Goal: Book appointment/travel/reservation

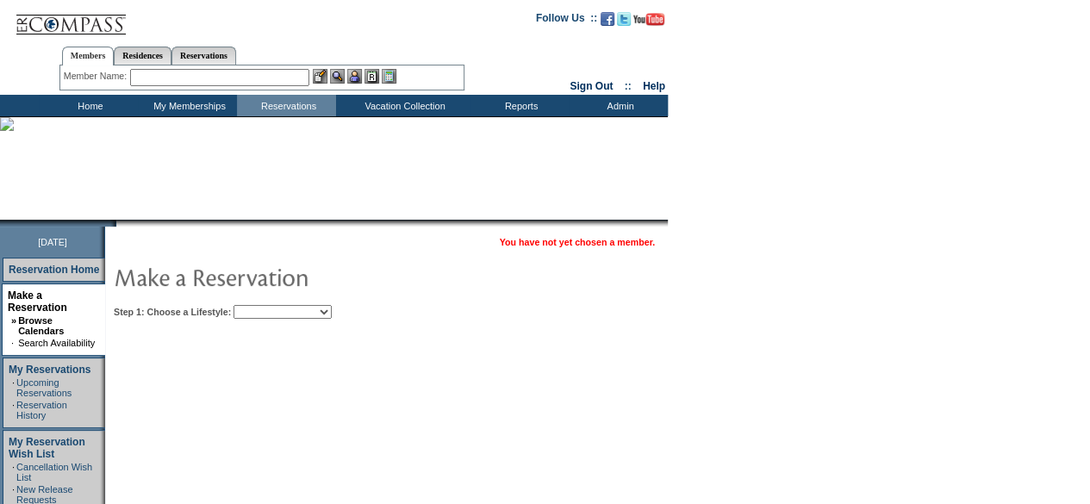
click at [332, 313] on select "Beach Leisure Metropolitan Mountain OIAL for Adventure OIAL for Couples OIAL fo…" at bounding box center [282, 312] width 98 height 14
select select "Beach"
click at [263, 305] on select "Beach Leisure Metropolitan Mountain OIAL for Adventure OIAL for Couples OIAL fo…" at bounding box center [282, 312] width 98 height 14
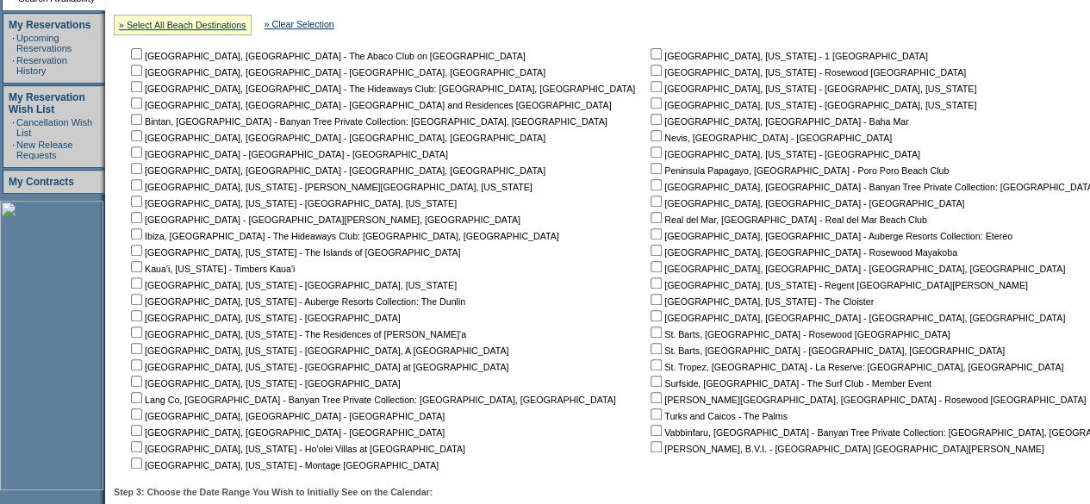
scroll to position [345, 0]
click at [142, 428] on input "checkbox" at bounding box center [136, 429] width 11 height 11
checkbox input "true"
click at [140, 416] on input "checkbox" at bounding box center [136, 413] width 11 height 11
checkbox input "true"
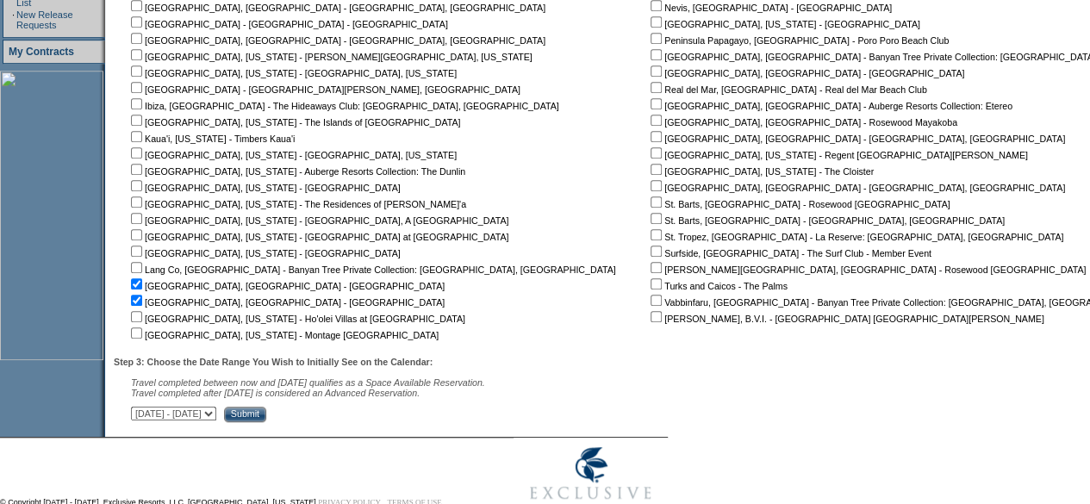
scroll to position [481, 0]
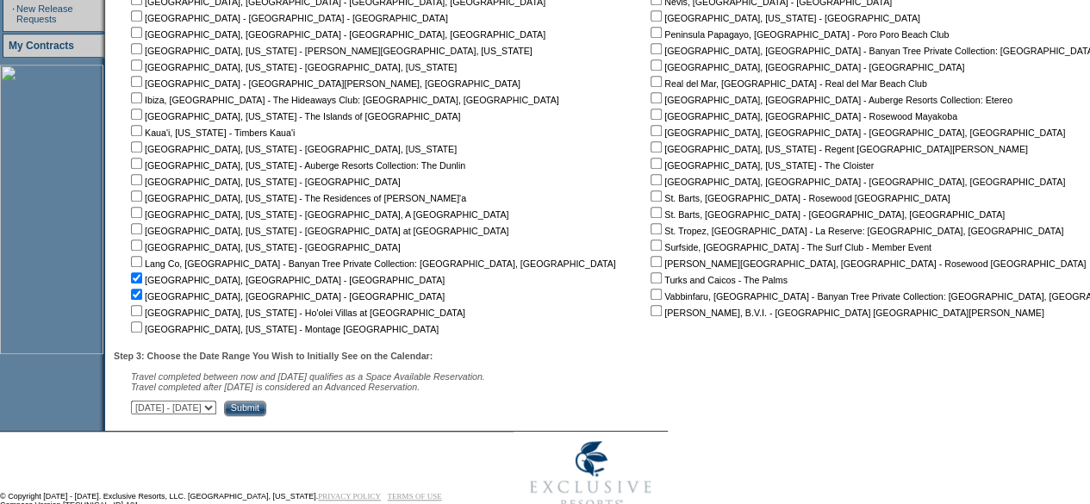
click at [216, 414] on select "[DATE] - [DATE] [DATE] - [DATE] [DATE] - [DATE] [DATE] - [DATE] [DATE] - [DATE]…" at bounding box center [173, 408] width 85 height 14
select select "[DATE]|[DATE]"
click at [140, 403] on select "[DATE] - [DATE] [DATE] - [DATE] [DATE] - [DATE] [DATE] - [DATE] [DATE] - [DATE]…" at bounding box center [173, 408] width 85 height 14
click at [266, 409] on input "Submit" at bounding box center [245, 409] width 42 height 16
